Goal: Navigation & Orientation: Find specific page/section

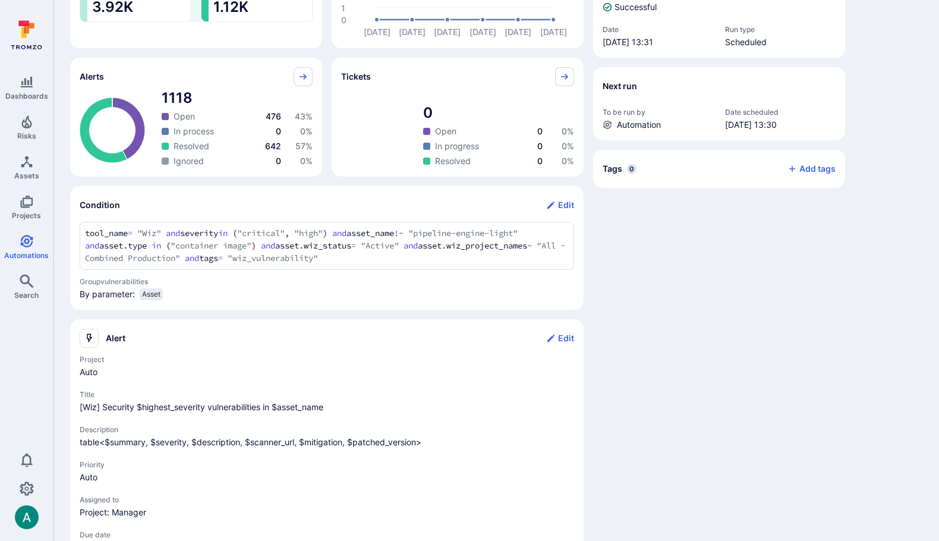
scroll to position [287, 0]
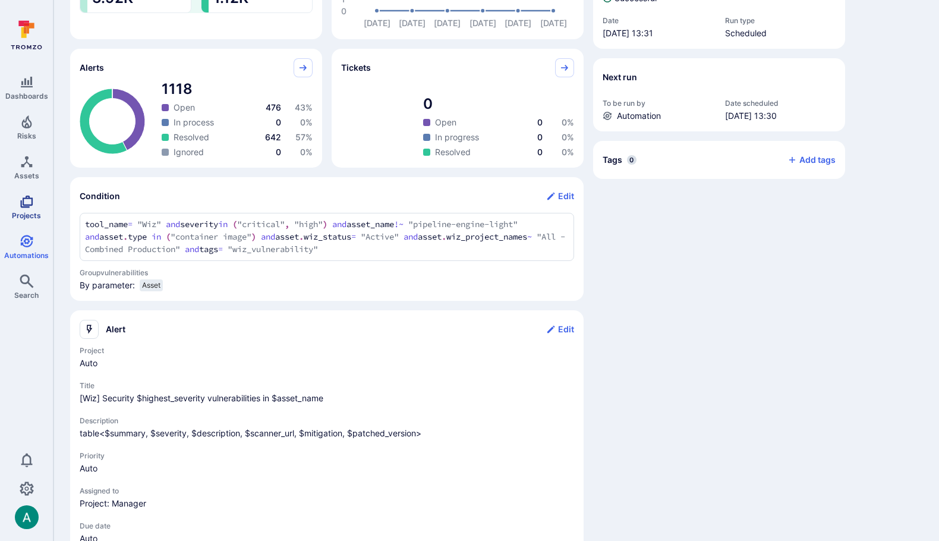
click at [26, 211] on span "Projects" at bounding box center [26, 215] width 29 height 9
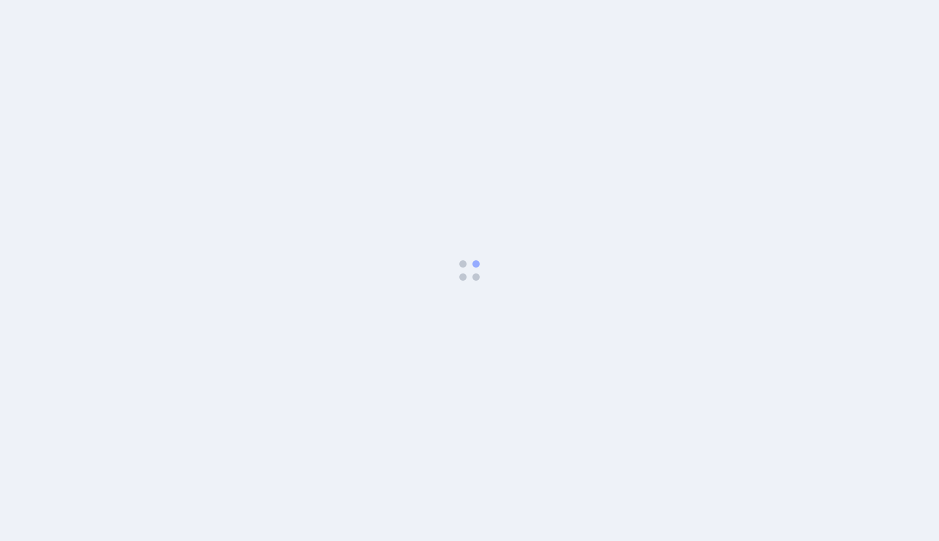
click at [172, 15] on body at bounding box center [469, 270] width 939 height 541
click at [707, 108] on body at bounding box center [469, 270] width 939 height 541
click at [106, 51] on body at bounding box center [469, 270] width 939 height 541
click at [329, 217] on body at bounding box center [469, 270] width 939 height 541
click at [493, 367] on body at bounding box center [469, 270] width 939 height 541
